Goal: Information Seeking & Learning: Learn about a topic

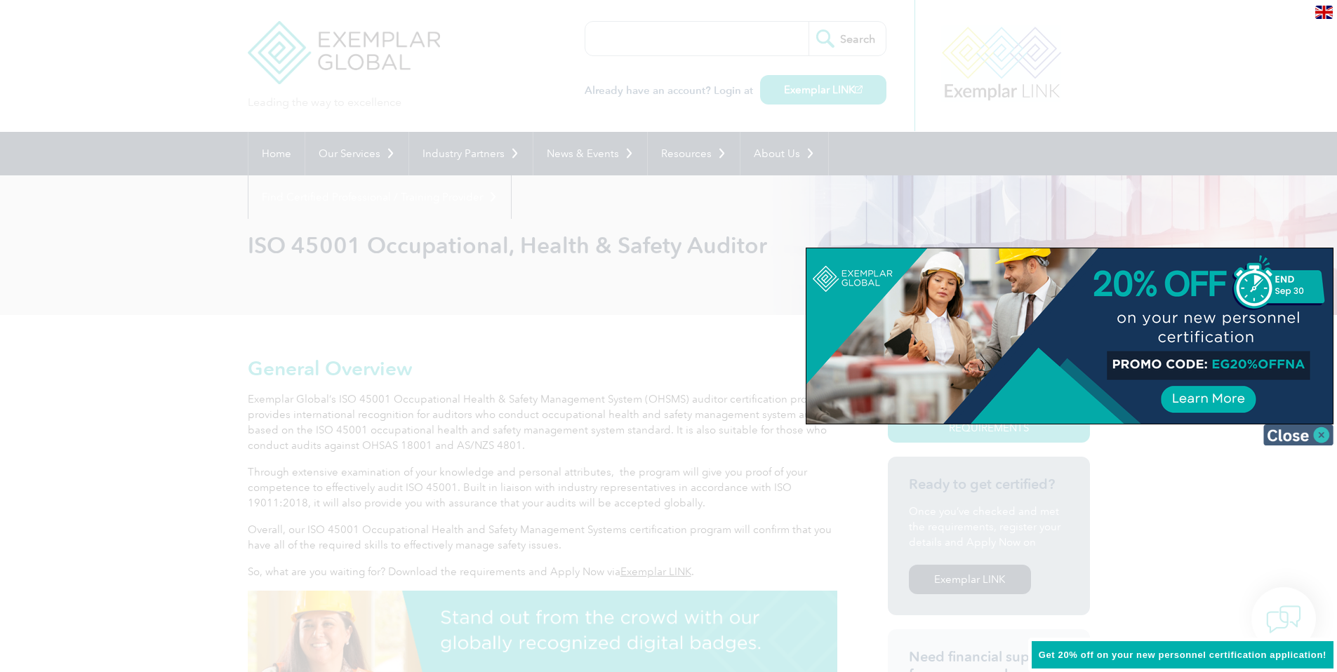
click at [1323, 435] on img at bounding box center [1298, 435] width 70 height 21
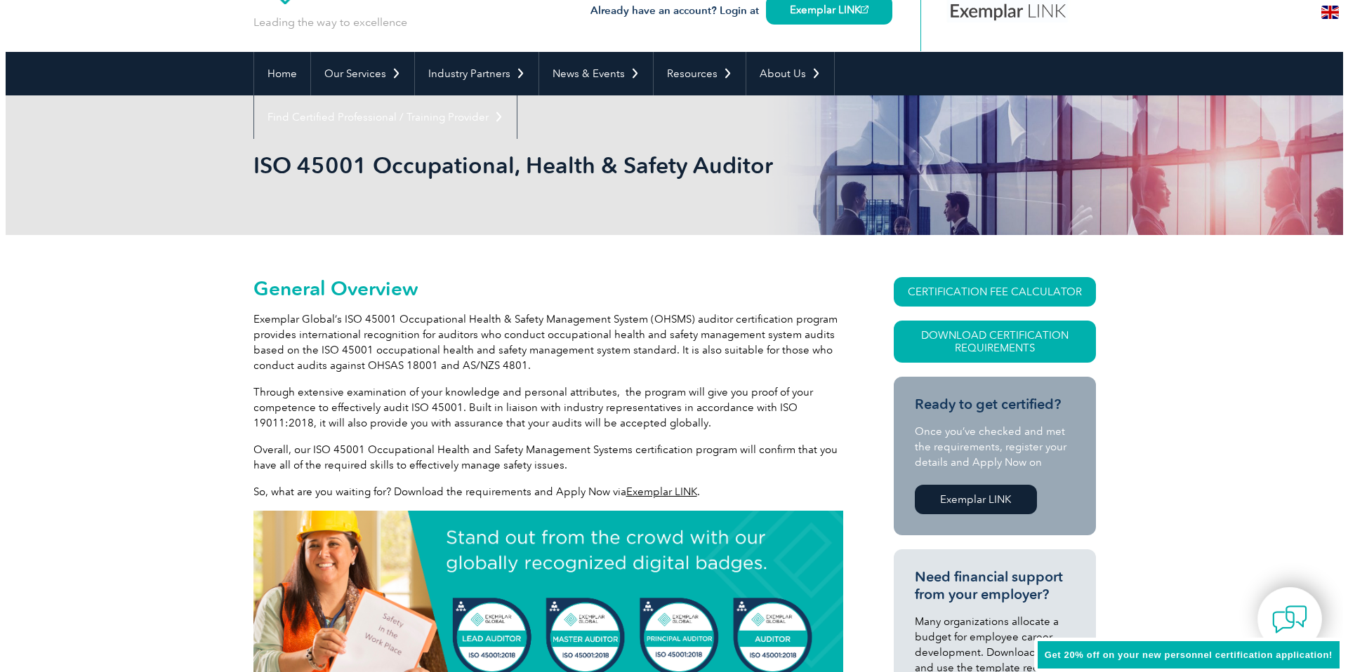
scroll to position [88, 0]
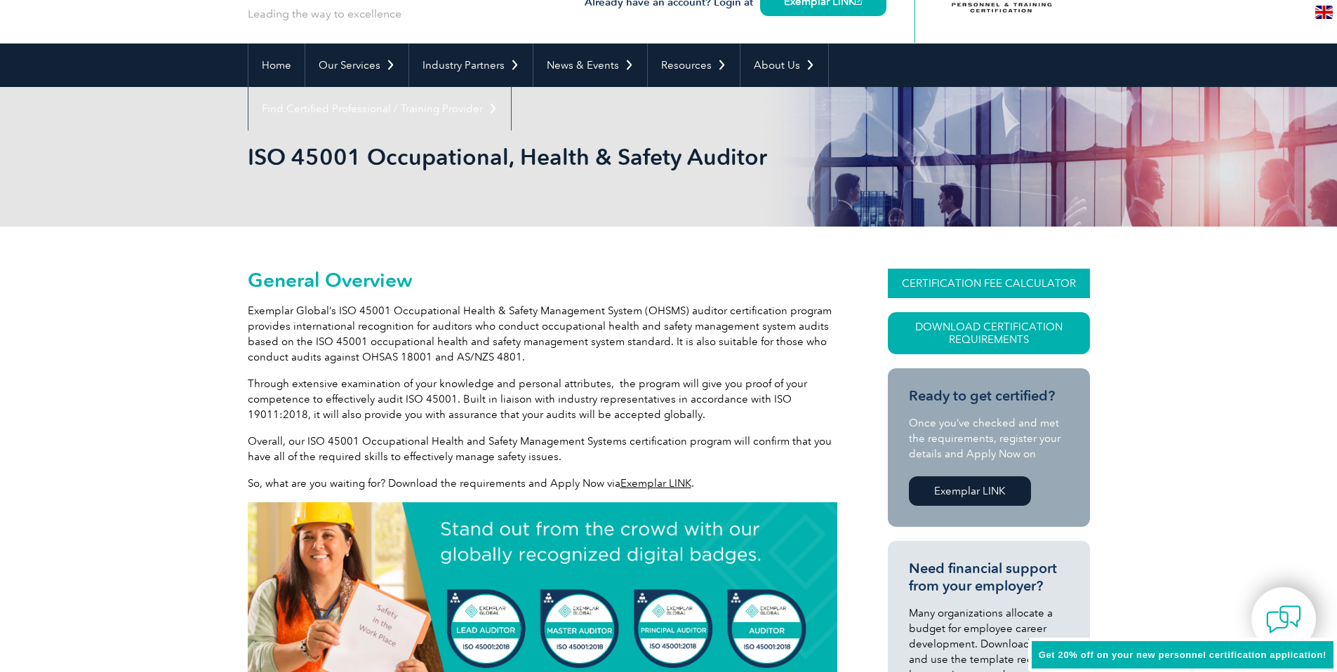
click at [983, 287] on link "CERTIFICATION FEE CALCULATOR" at bounding box center [989, 283] width 202 height 29
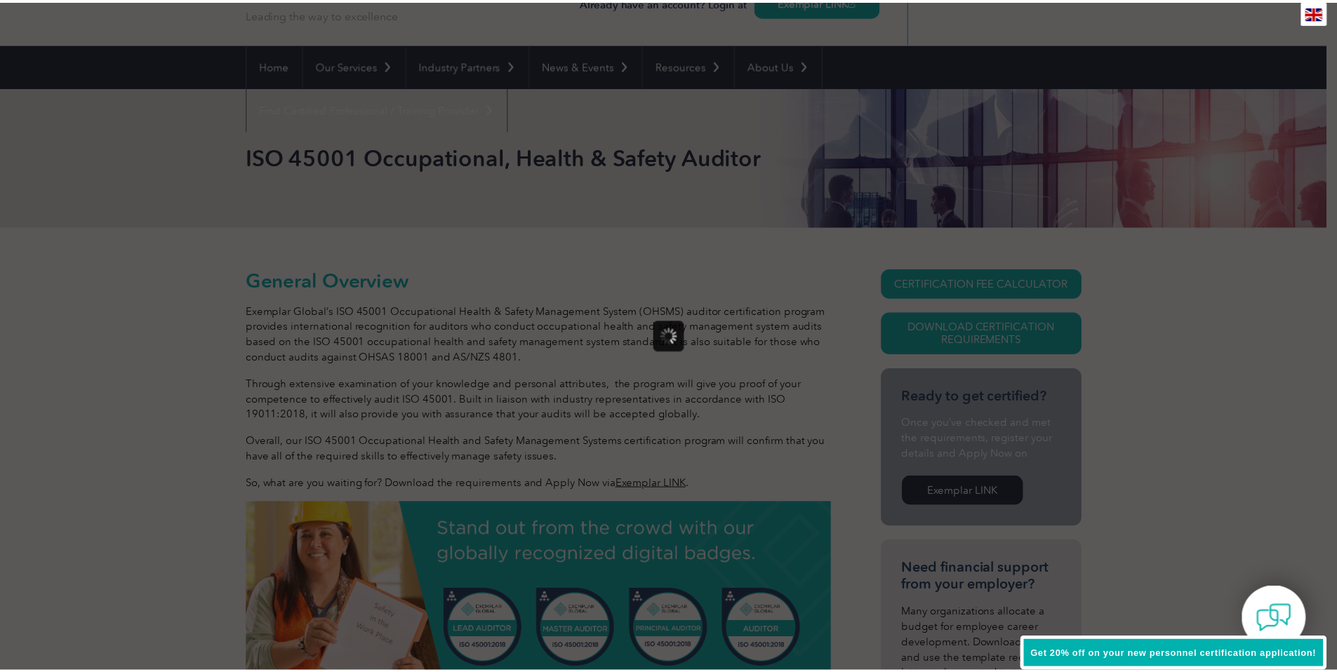
scroll to position [0, 0]
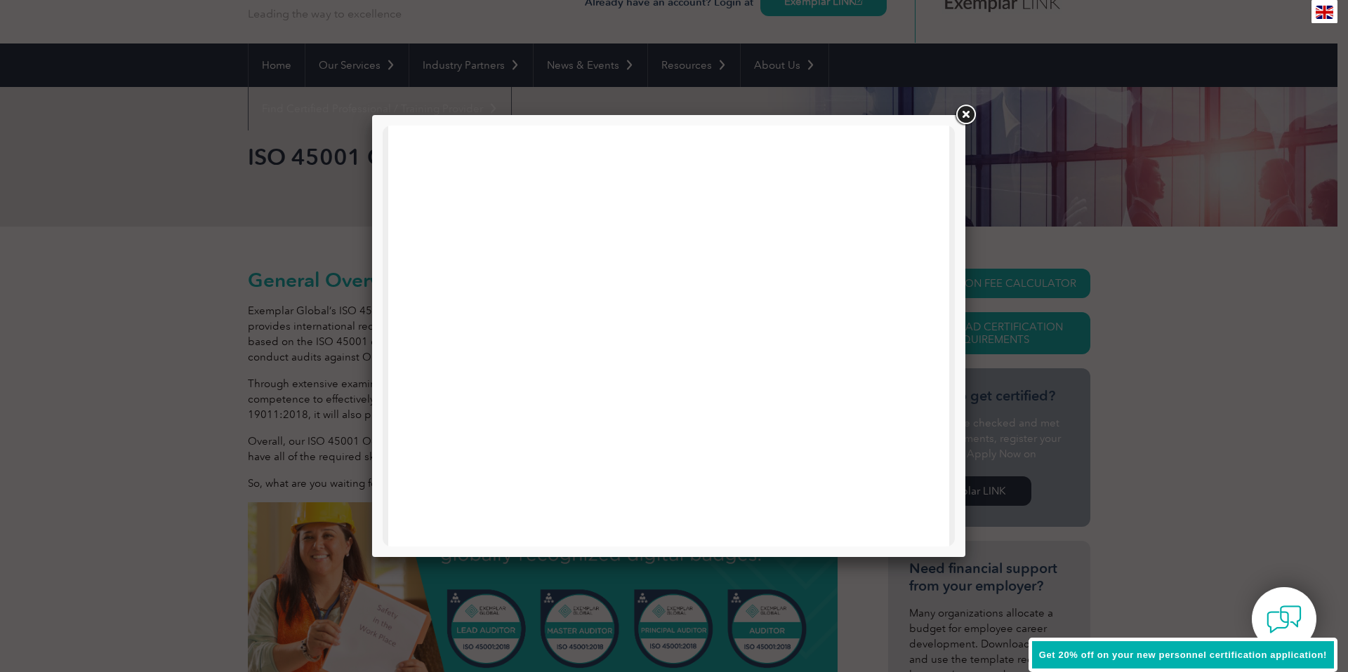
click at [965, 112] on link at bounding box center [964, 114] width 25 height 25
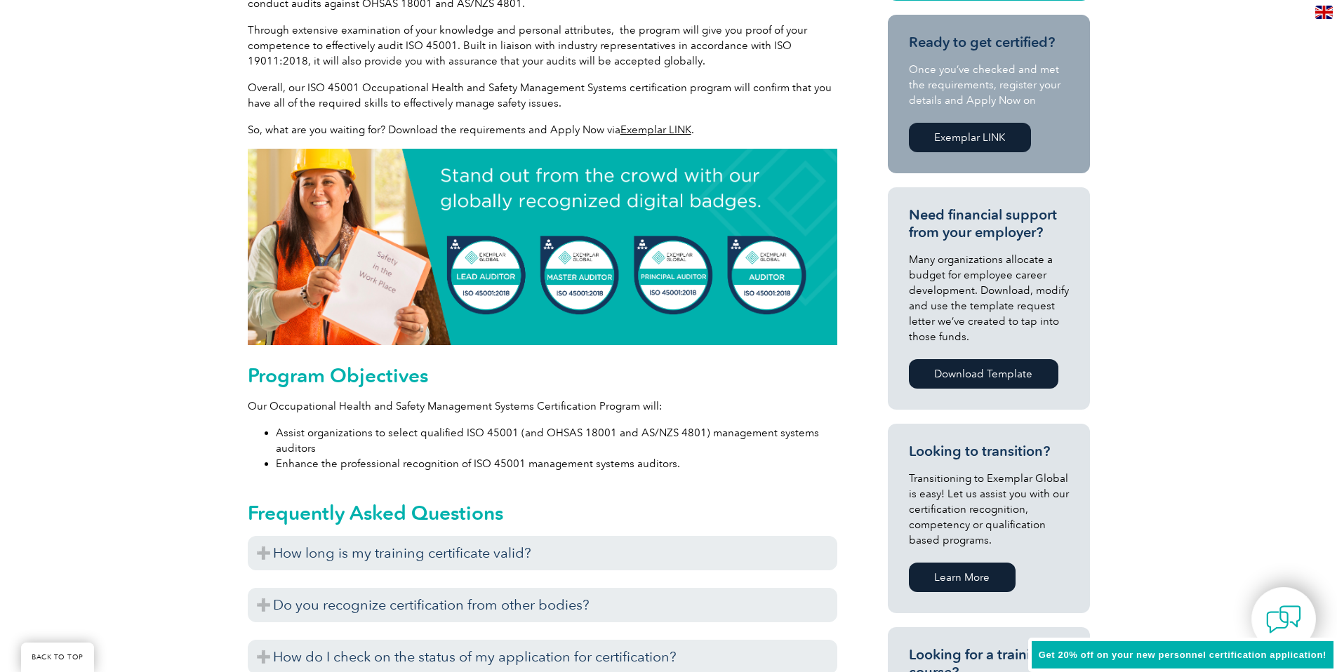
scroll to position [446, 0]
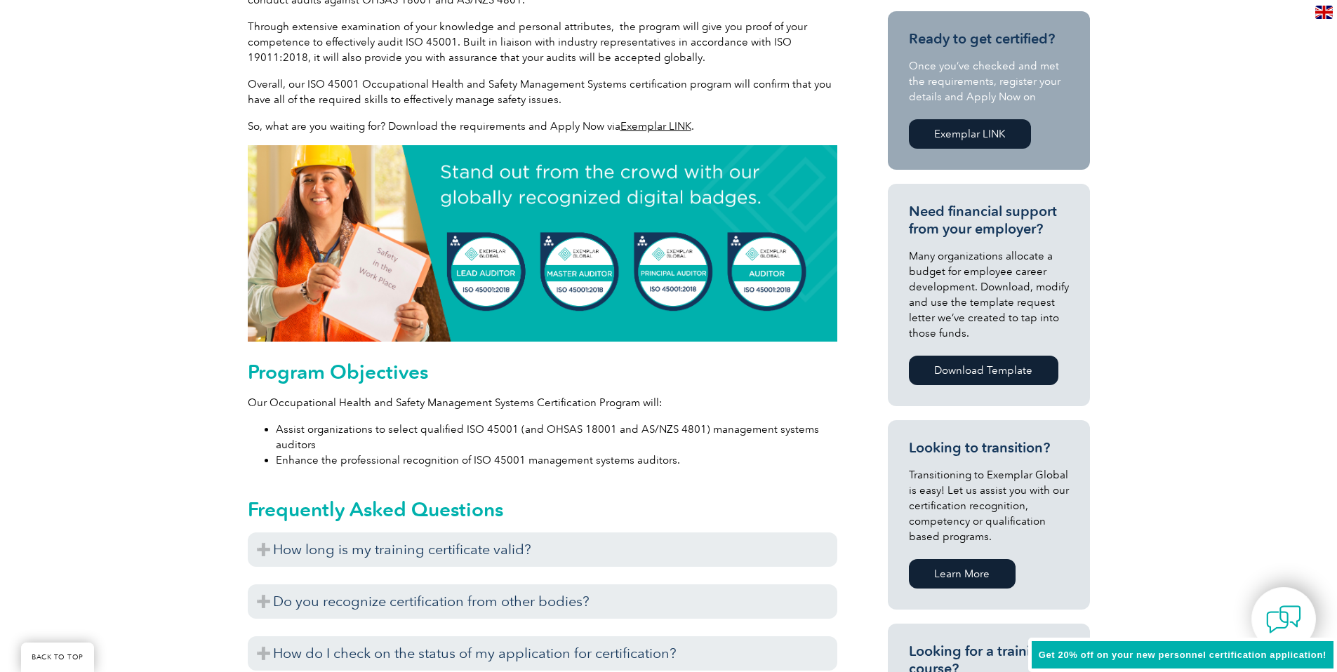
click at [477, 289] on img at bounding box center [543, 243] width 590 height 197
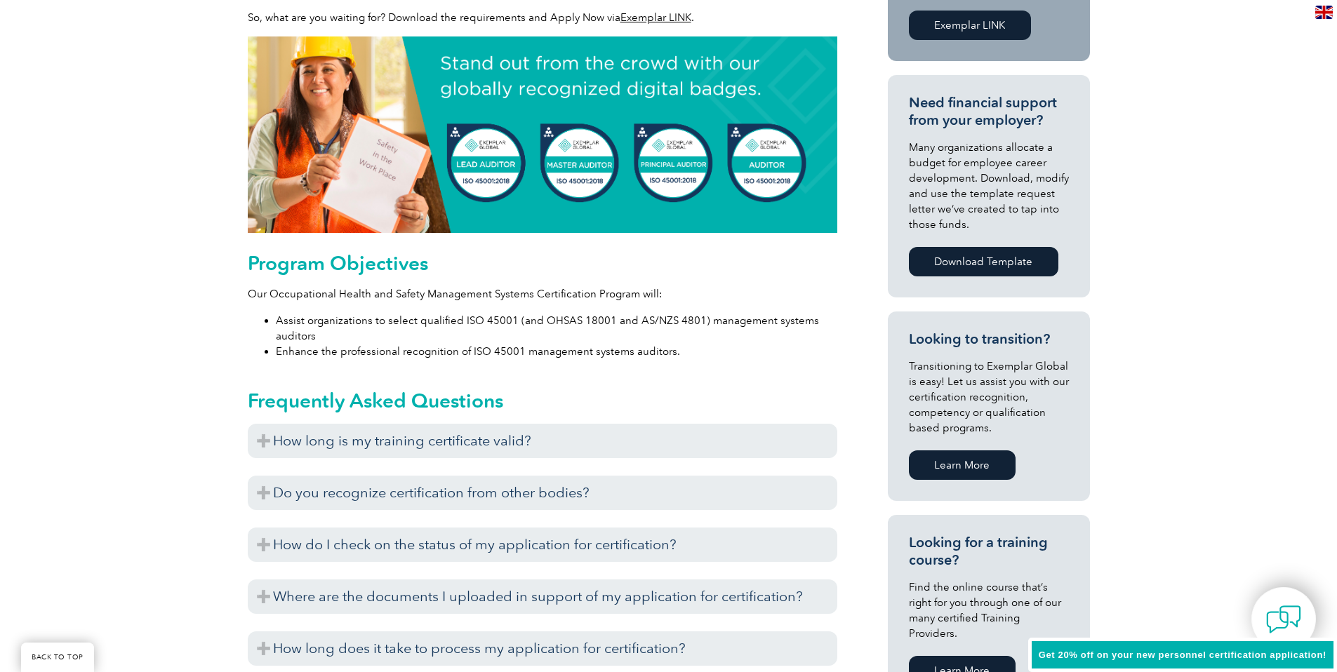
scroll to position [555, 0]
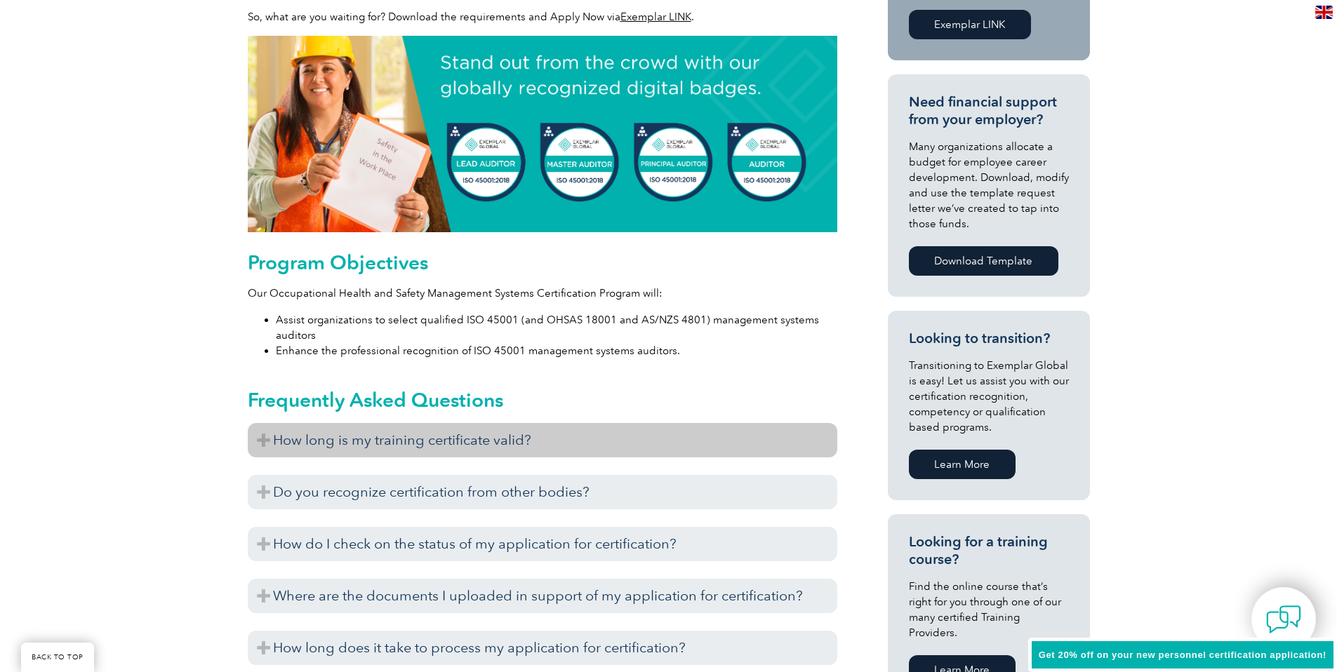
click at [259, 442] on h3 "How long is my training certificate valid?" at bounding box center [543, 440] width 590 height 34
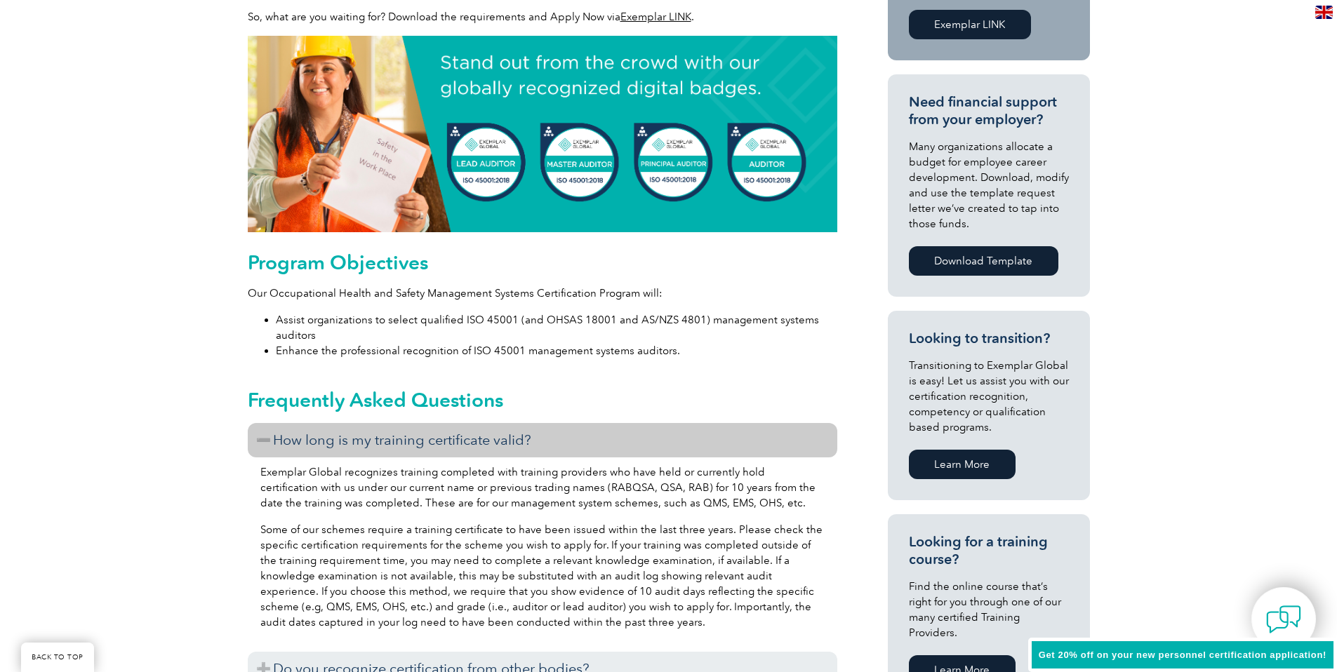
click at [260, 441] on h3 "How long is my training certificate valid?" at bounding box center [543, 440] width 590 height 34
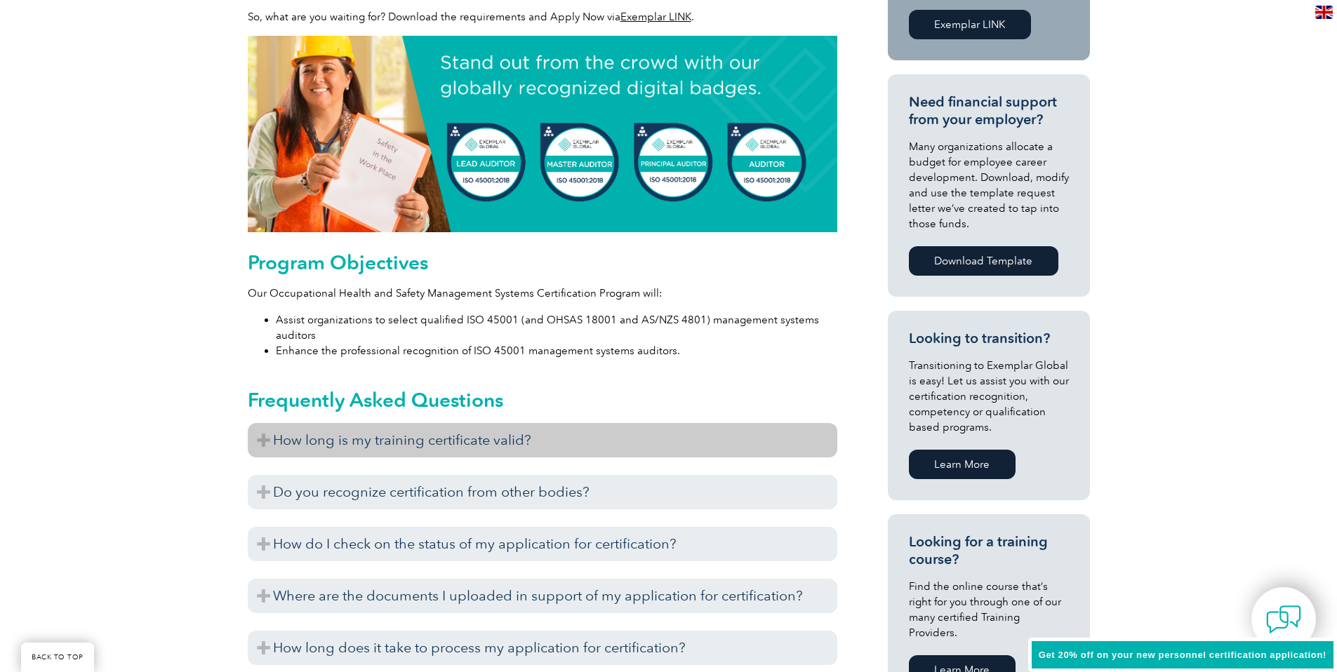
click at [263, 437] on h3 "How long is my training certificate valid?" at bounding box center [543, 440] width 590 height 34
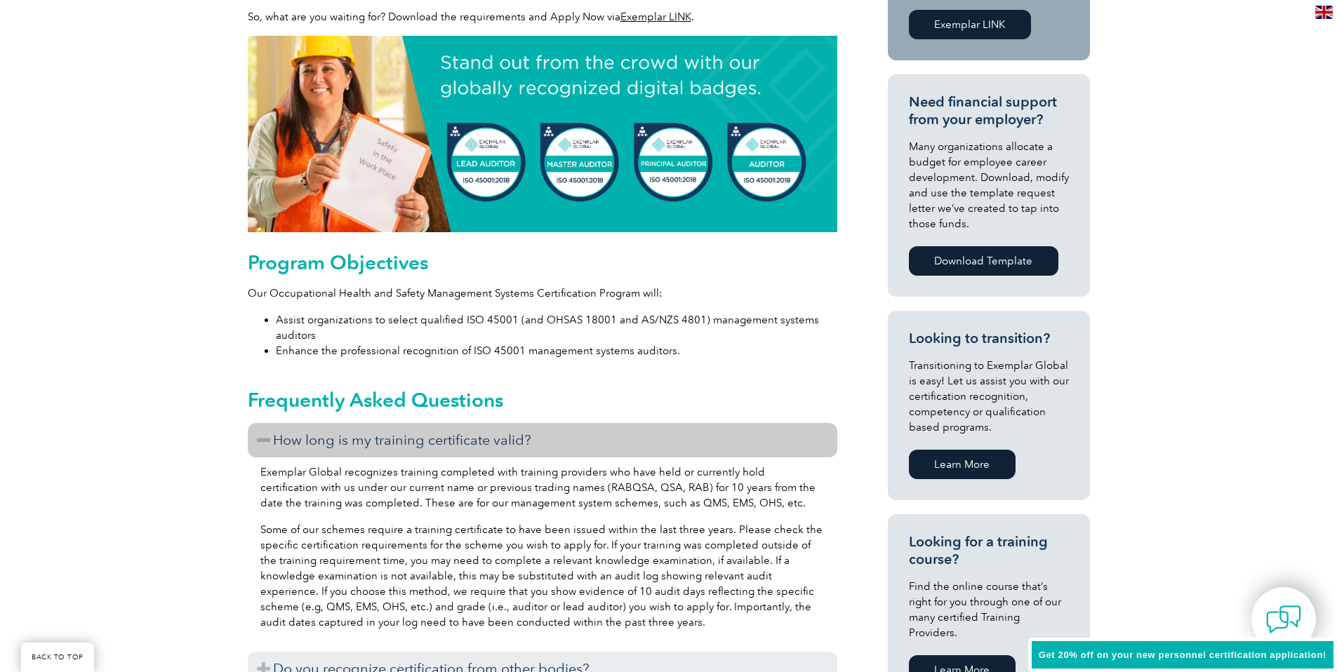
click at [263, 437] on h3 "How long is my training certificate valid?" at bounding box center [543, 440] width 590 height 34
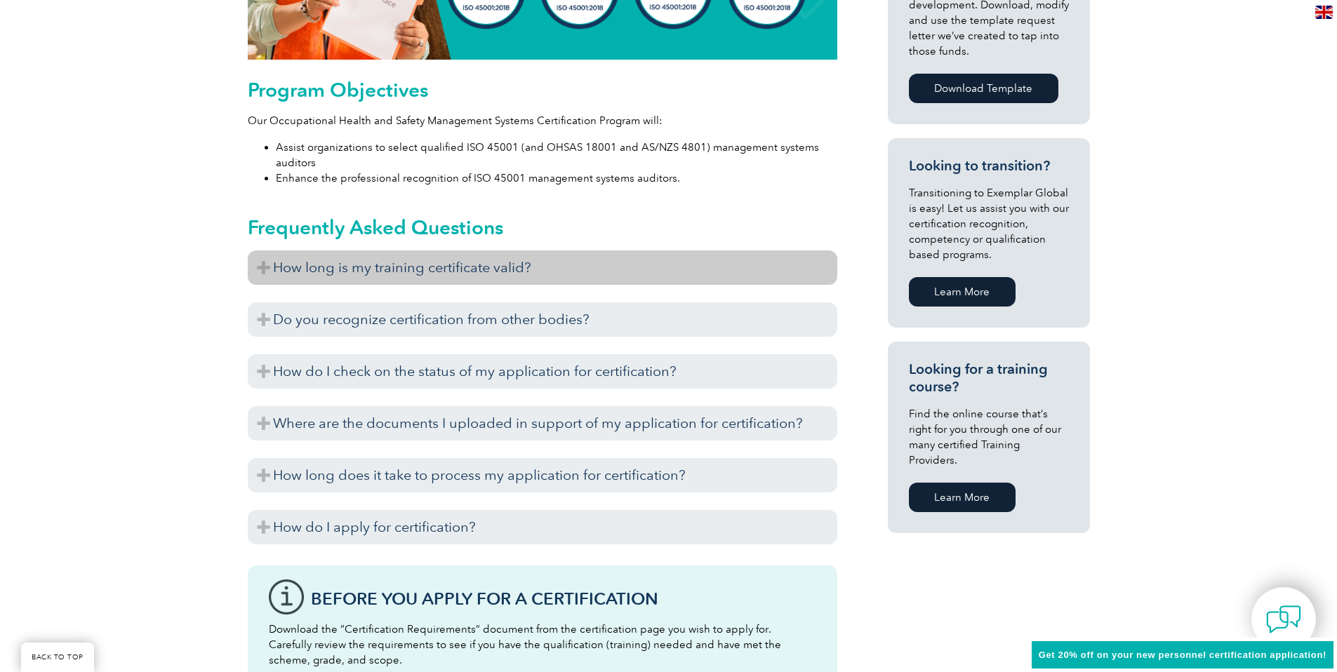
scroll to position [757, 0]
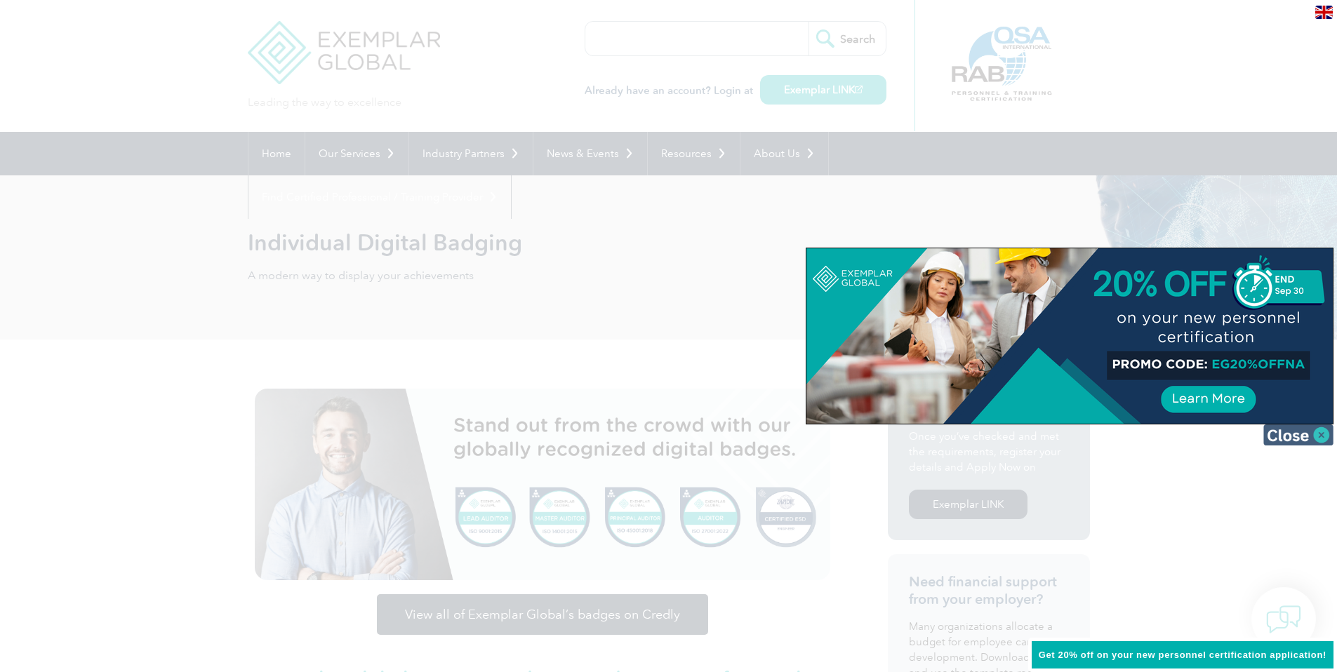
click at [1318, 438] on img at bounding box center [1298, 435] width 70 height 21
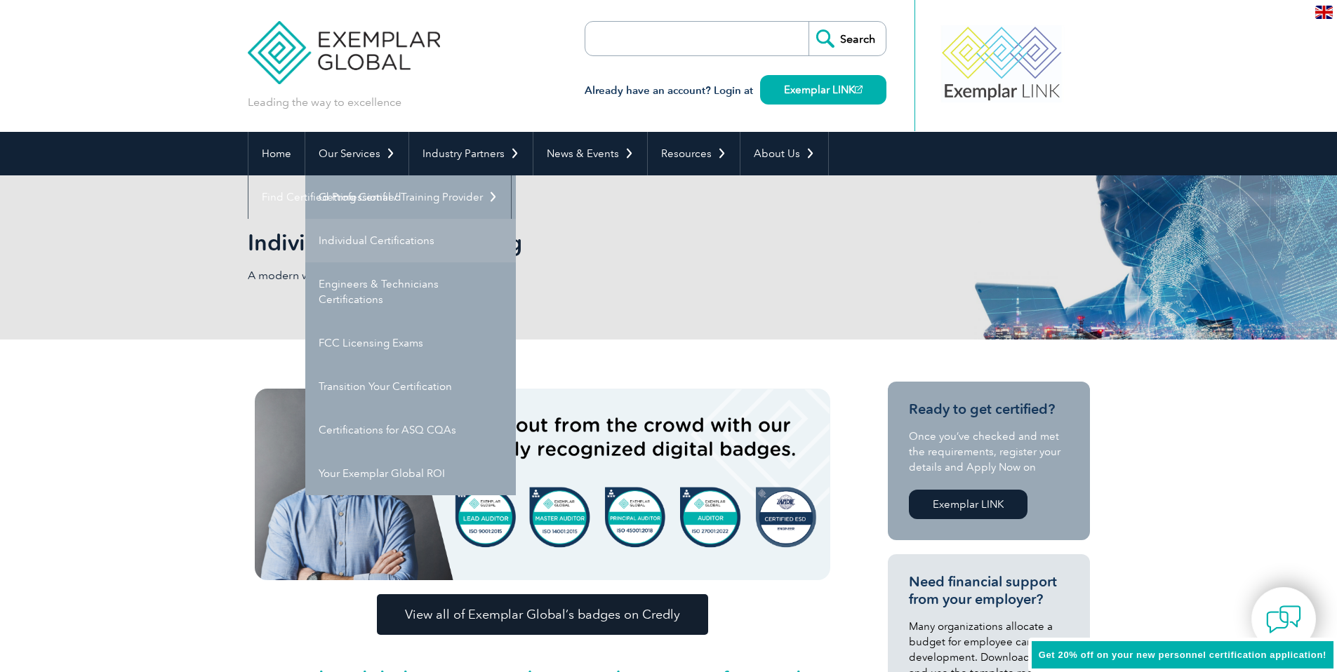
click at [378, 239] on link "Individual Certifications" at bounding box center [410, 241] width 211 height 44
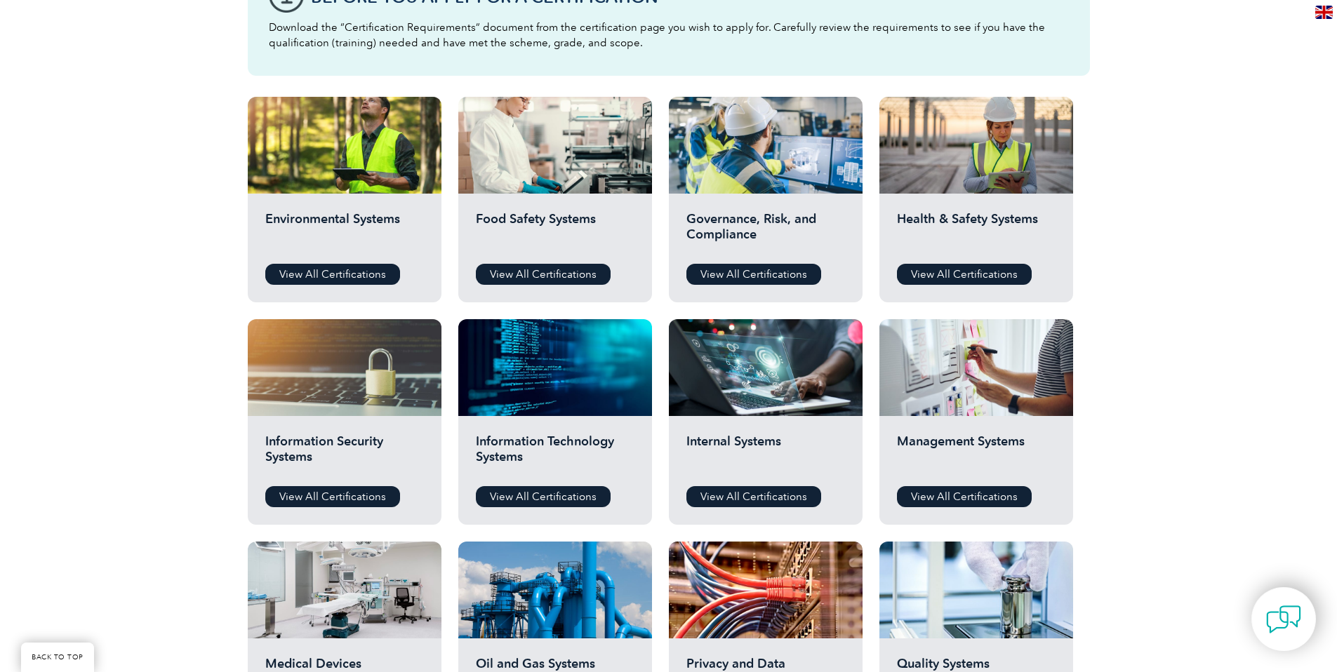
scroll to position [439, 0]
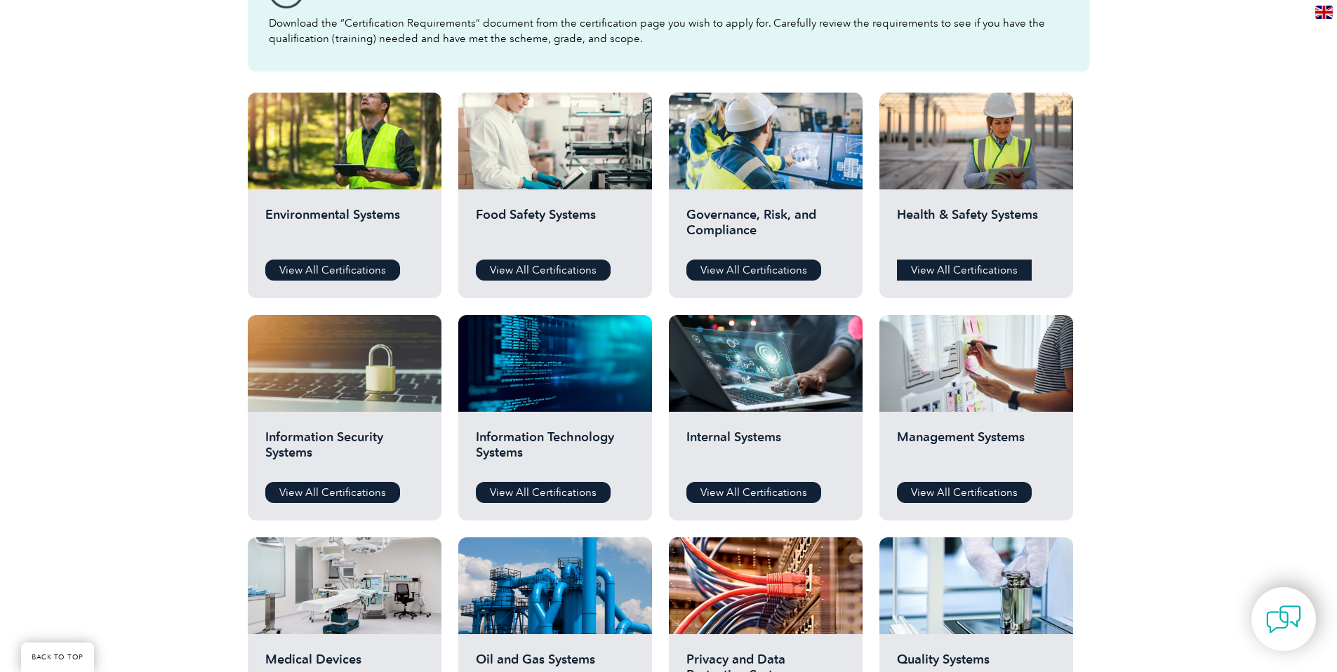
click at [980, 273] on link "View All Certifications" at bounding box center [964, 270] width 135 height 21
click at [348, 278] on link "View All Certifications" at bounding box center [332, 270] width 135 height 21
click at [744, 268] on link "View All Certifications" at bounding box center [753, 270] width 135 height 21
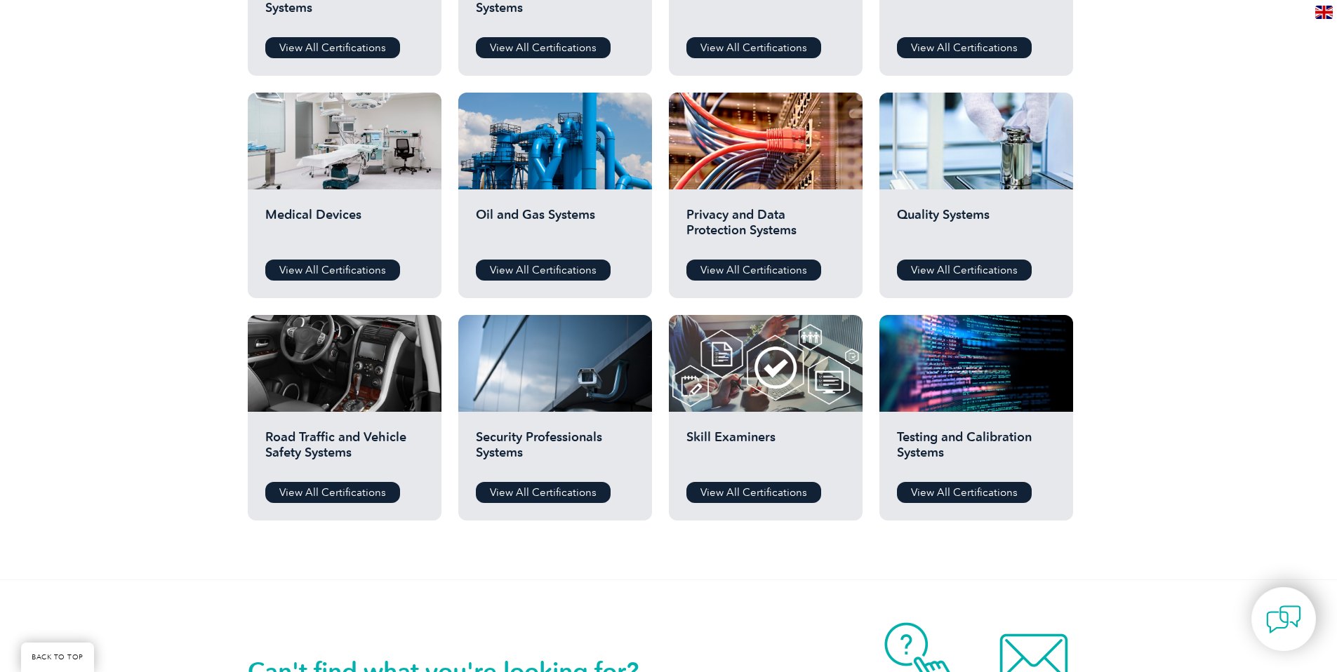
scroll to position [884, 0]
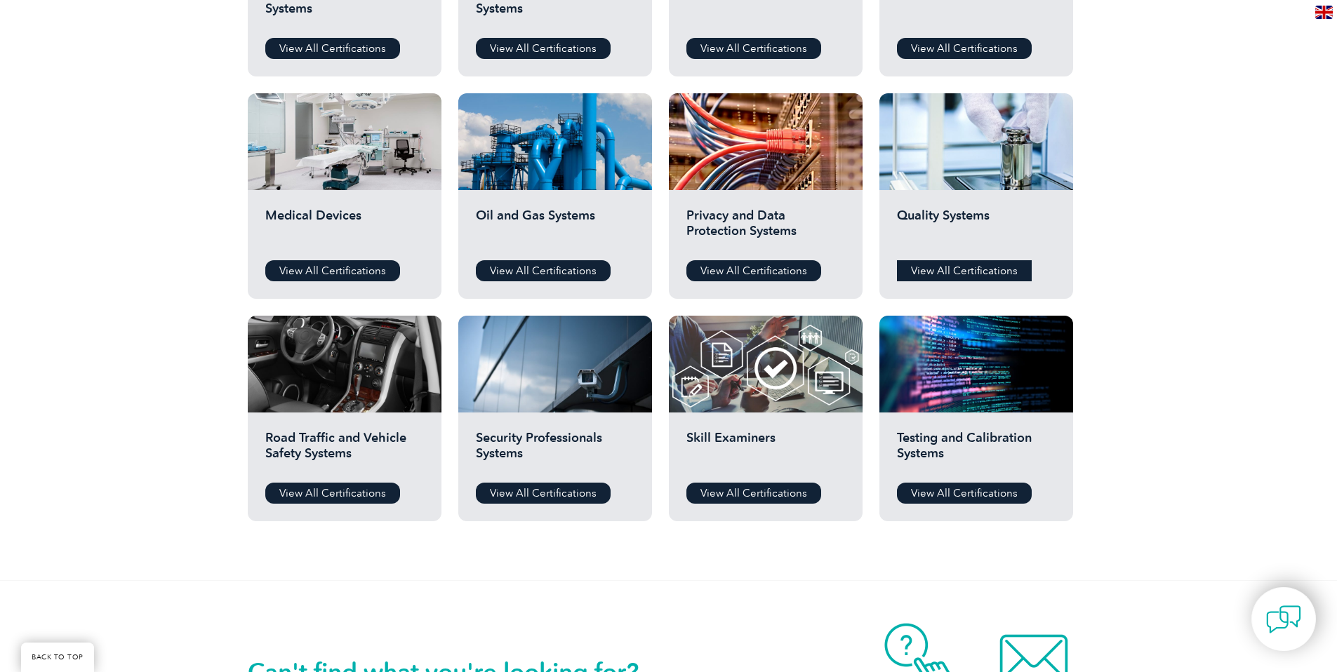
click at [941, 271] on link "View All Certifications" at bounding box center [964, 270] width 135 height 21
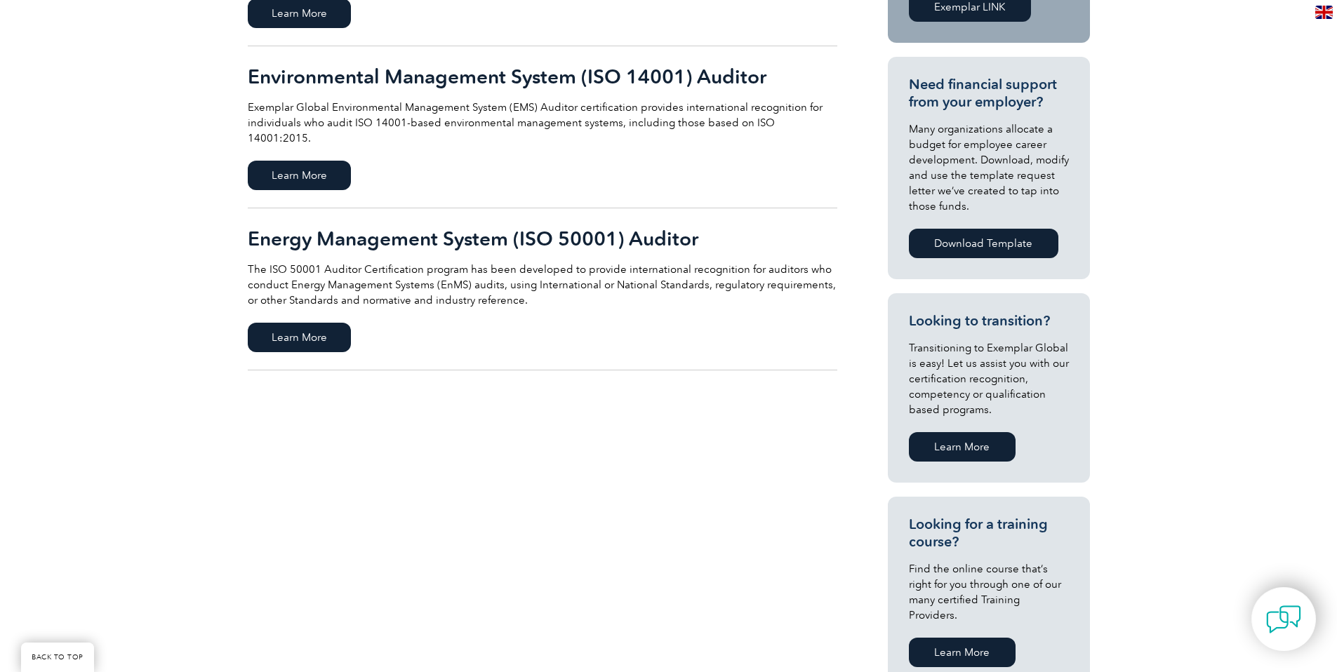
scroll to position [99, 0]
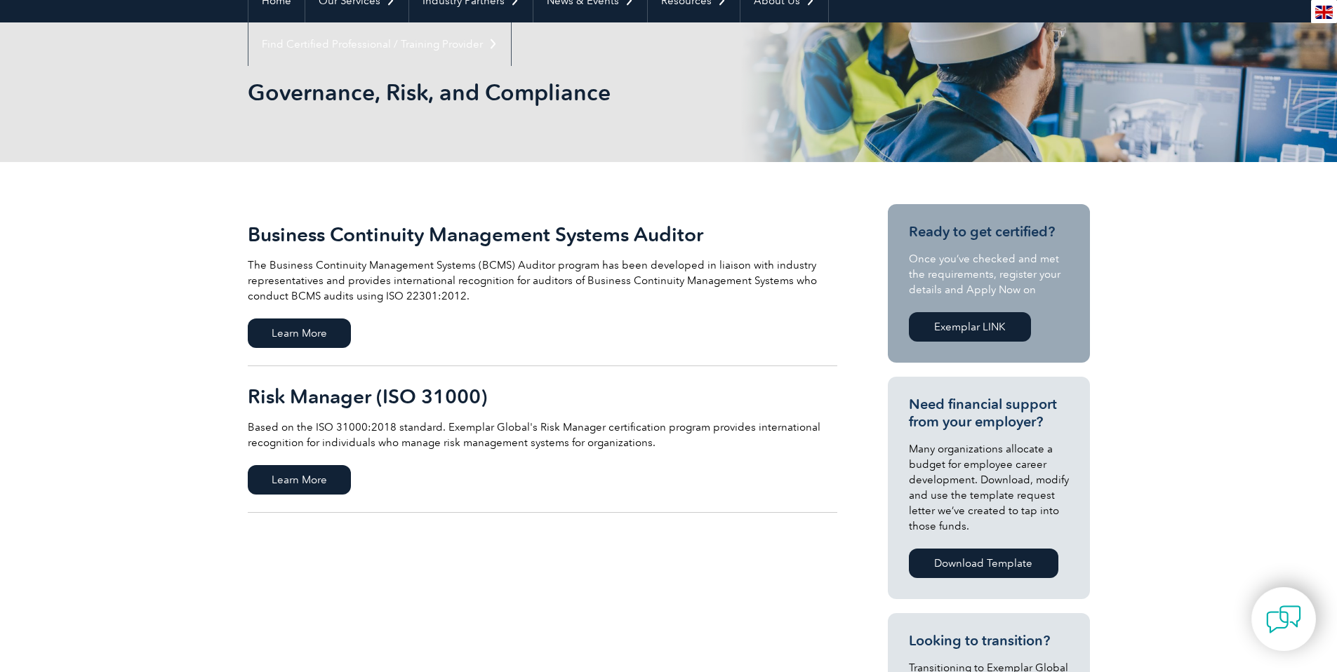
scroll to position [173, 0]
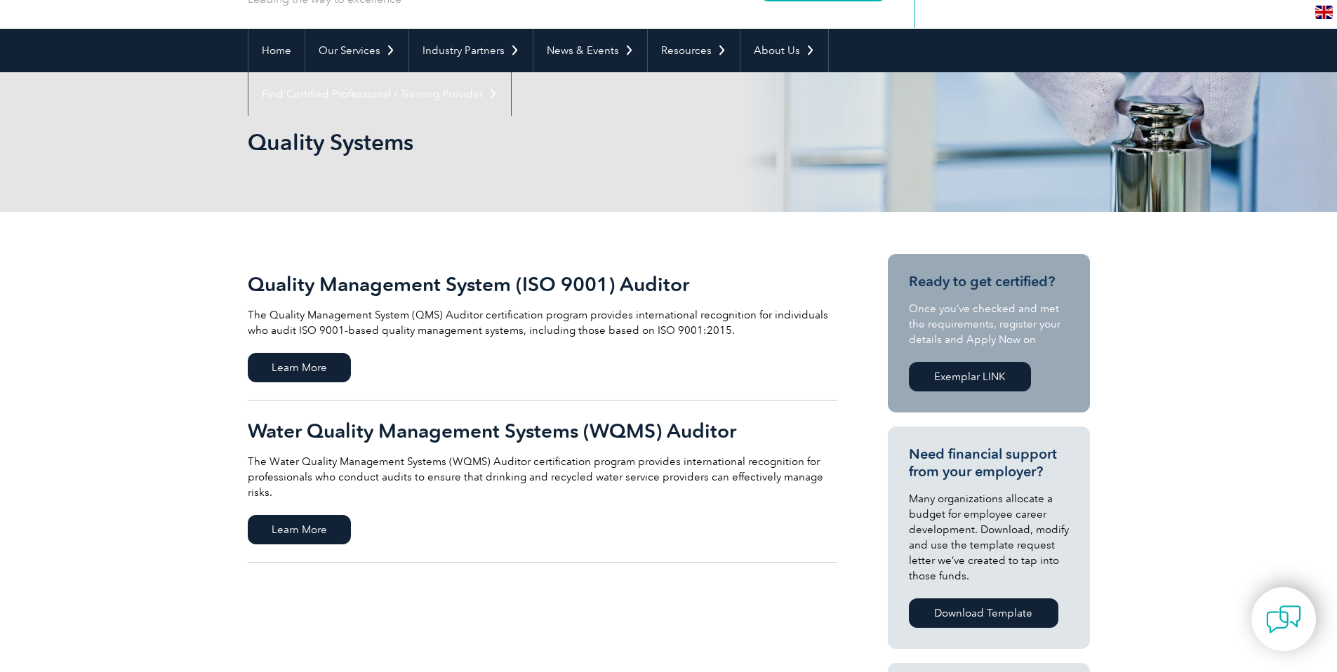
scroll to position [115, 0]
